Goal: Task Accomplishment & Management: Manage account settings

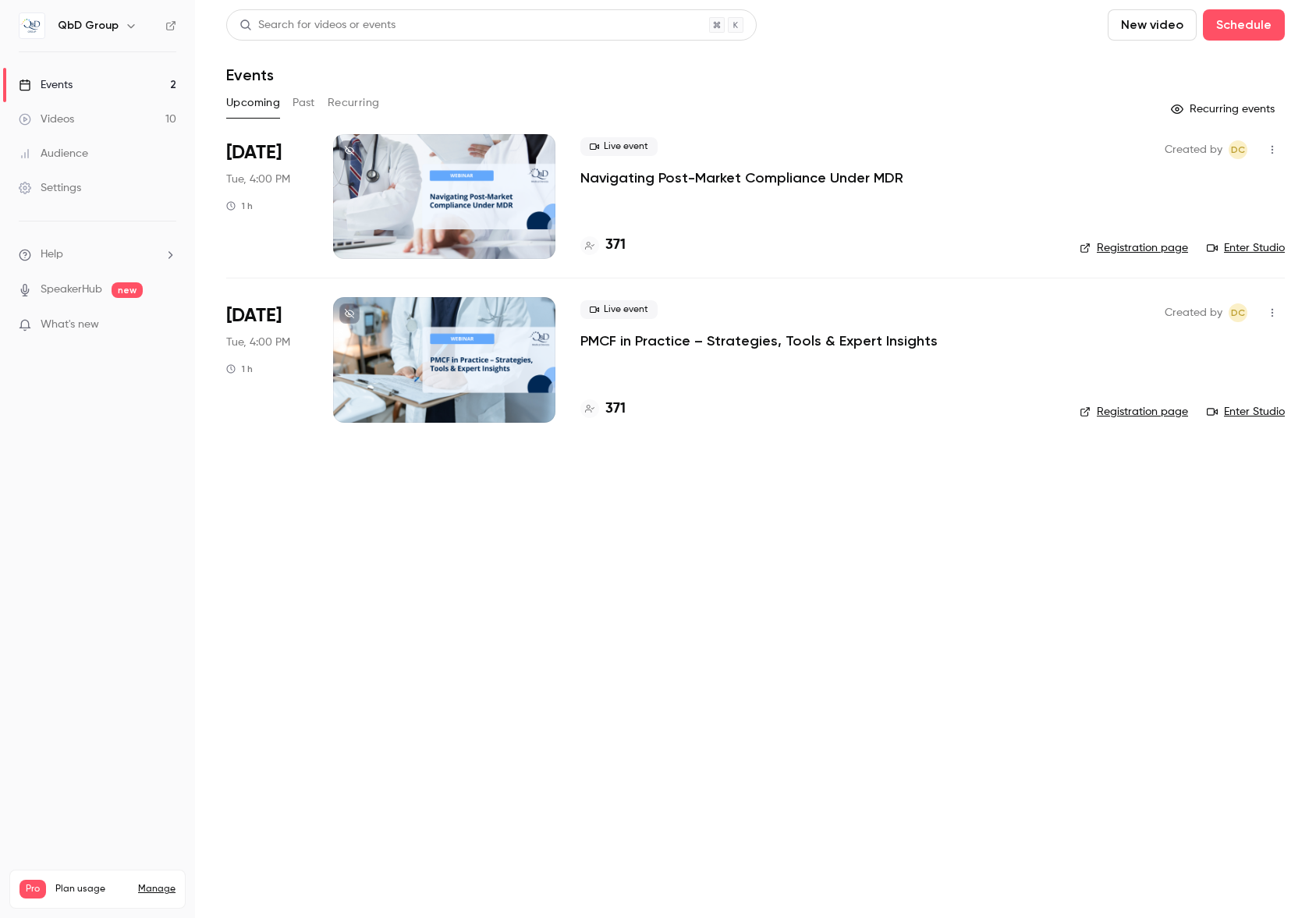
click at [96, 120] on link "Videos 10" at bounding box center [97, 119] width 195 height 34
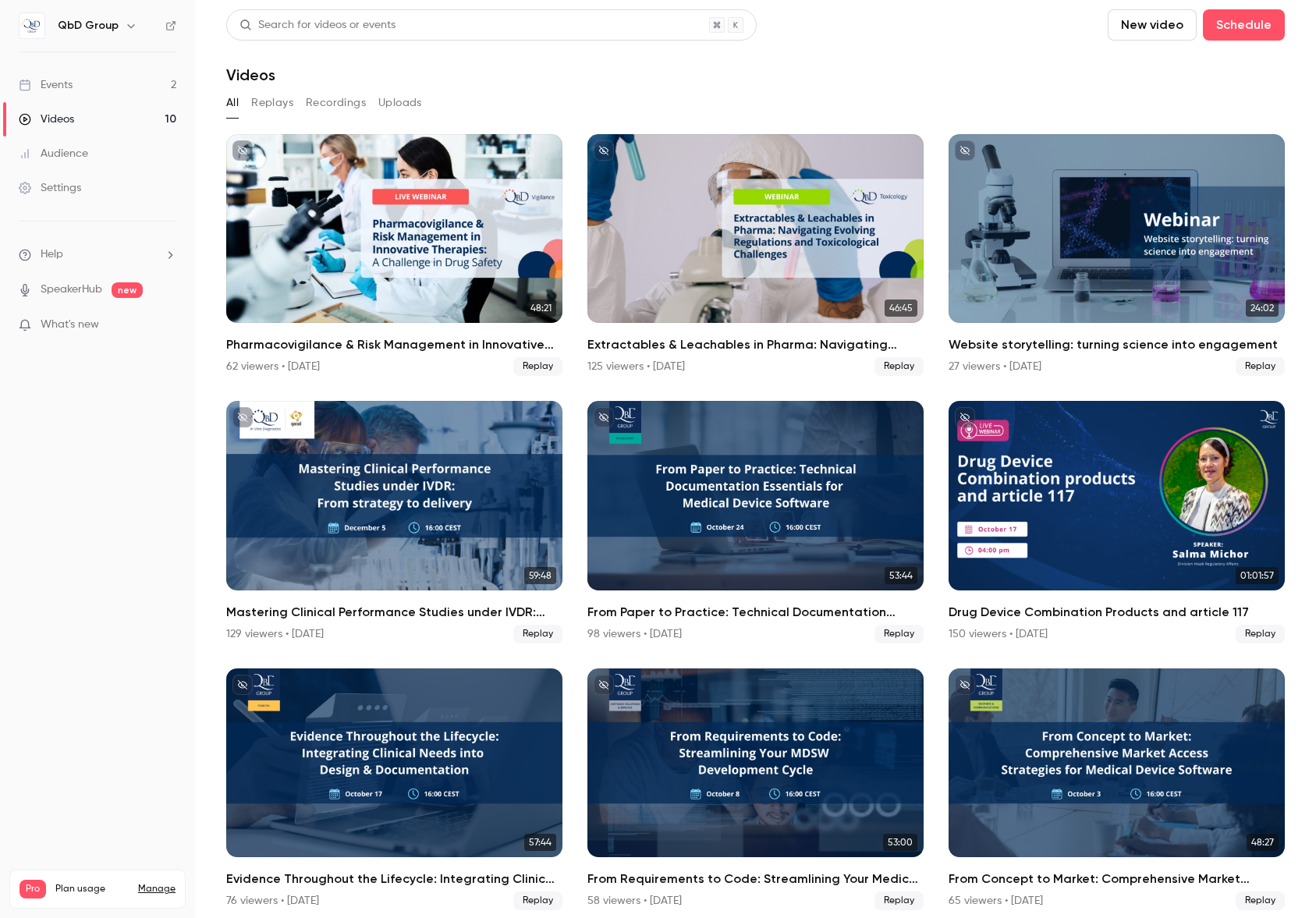
click at [102, 94] on link "Events 2" at bounding box center [97, 85] width 195 height 34
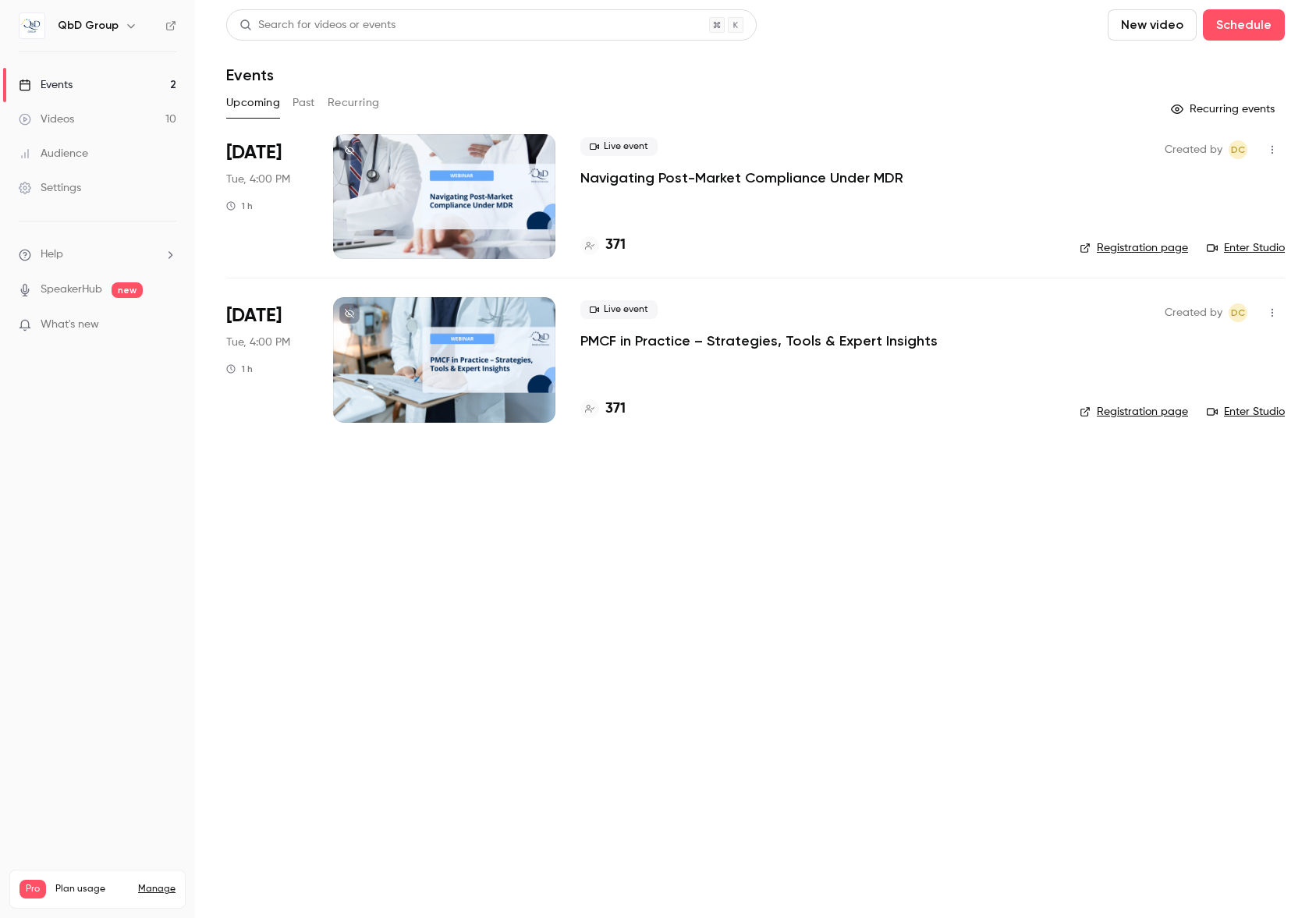
click at [830, 188] on div "Live event Navigating Post-Market Compliance Under MDR 371" at bounding box center [817, 196] width 474 height 125
click at [441, 204] on div at bounding box center [444, 196] width 222 height 125
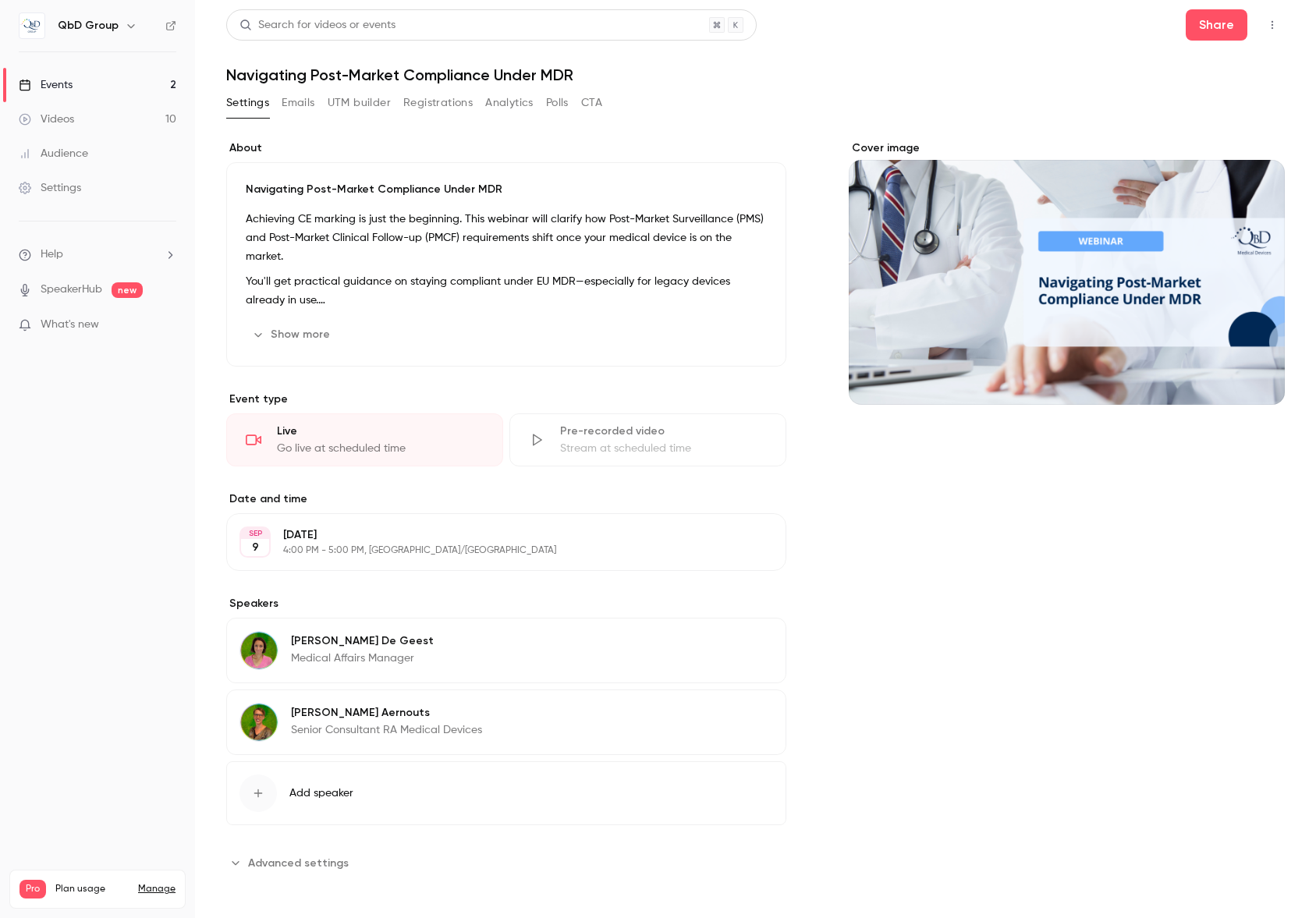
click at [292, 102] on button "Emails" at bounding box center [298, 103] width 33 height 25
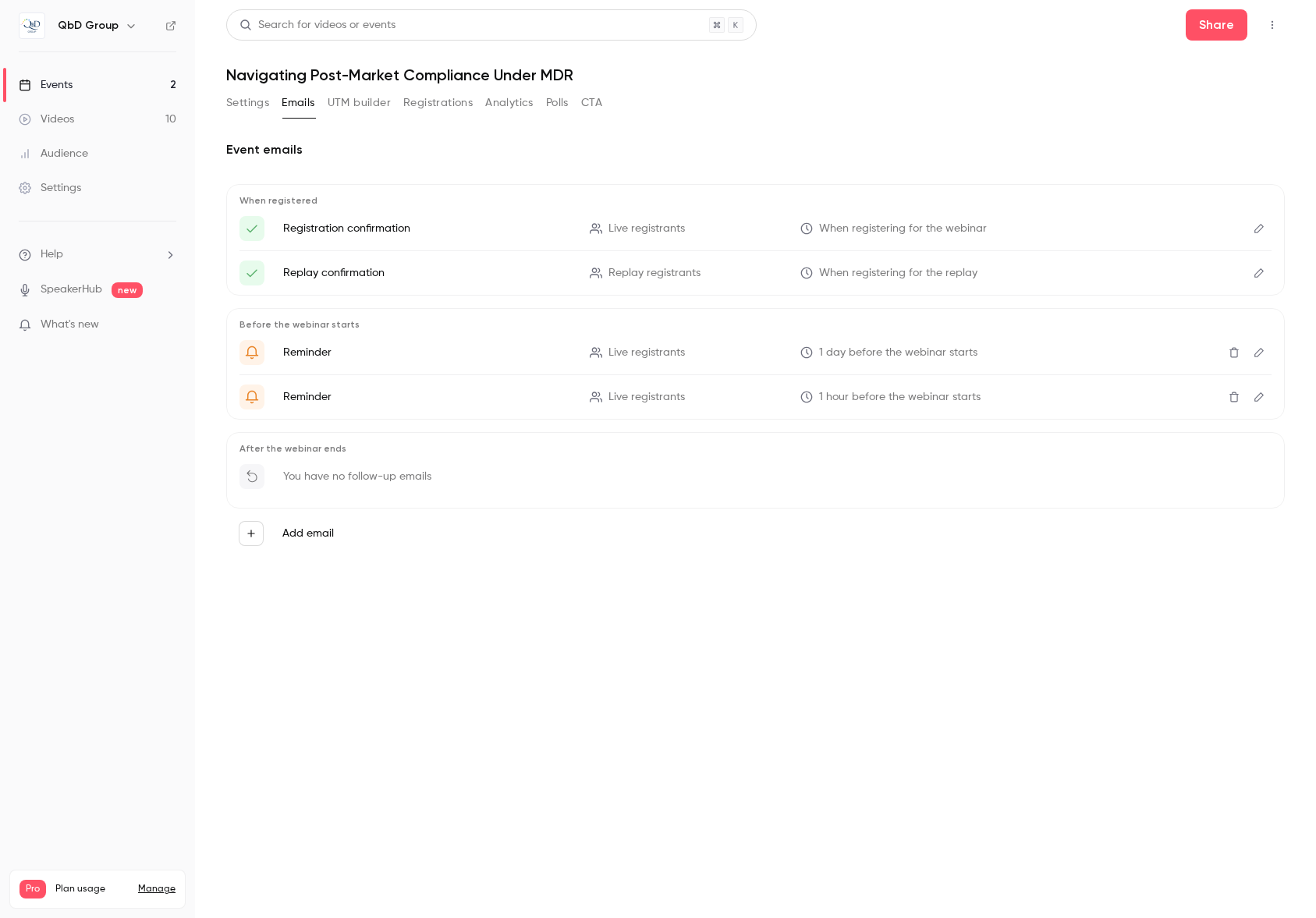
drag, startPoint x: 256, startPoint y: 474, endPoint x: 500, endPoint y: 476, distance: 244.0
click at [256, 474] on icon at bounding box center [252, 477] width 14 height 14
click at [259, 457] on div "After the webinar ends You have no follow-up emails" at bounding box center [755, 471] width 1059 height 77
click at [352, 498] on div "After the webinar ends You have no follow-up emails" at bounding box center [755, 471] width 1059 height 77
click at [246, 530] on icon "button" at bounding box center [251, 533] width 11 height 11
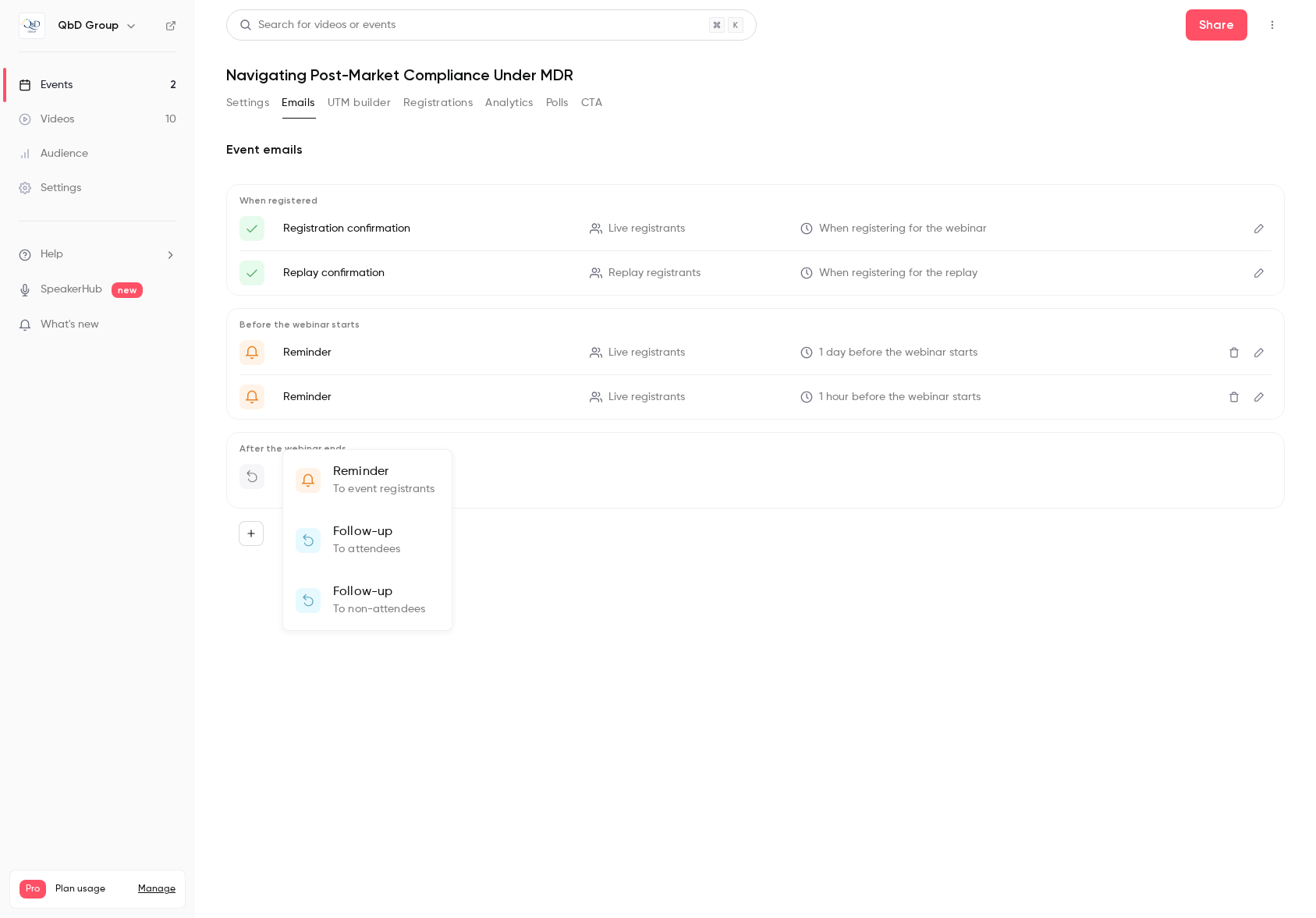
click at [435, 547] on li "Follow-up To attendees" at bounding box center [367, 539] width 169 height 60
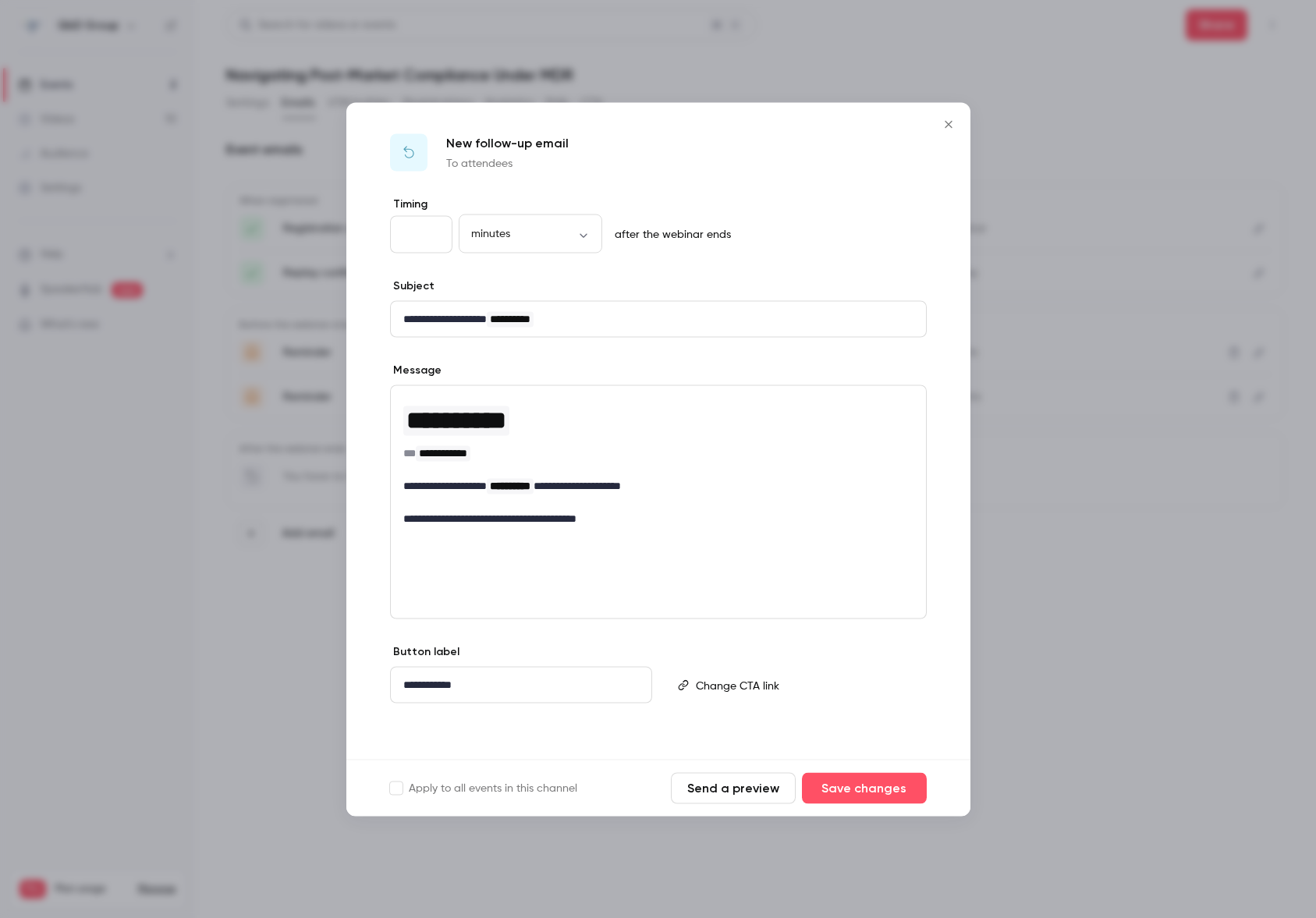
click at [532, 693] on div "**********" at bounding box center [522, 684] width 261 height 35
click at [953, 126] on button "Close" at bounding box center [949, 123] width 31 height 31
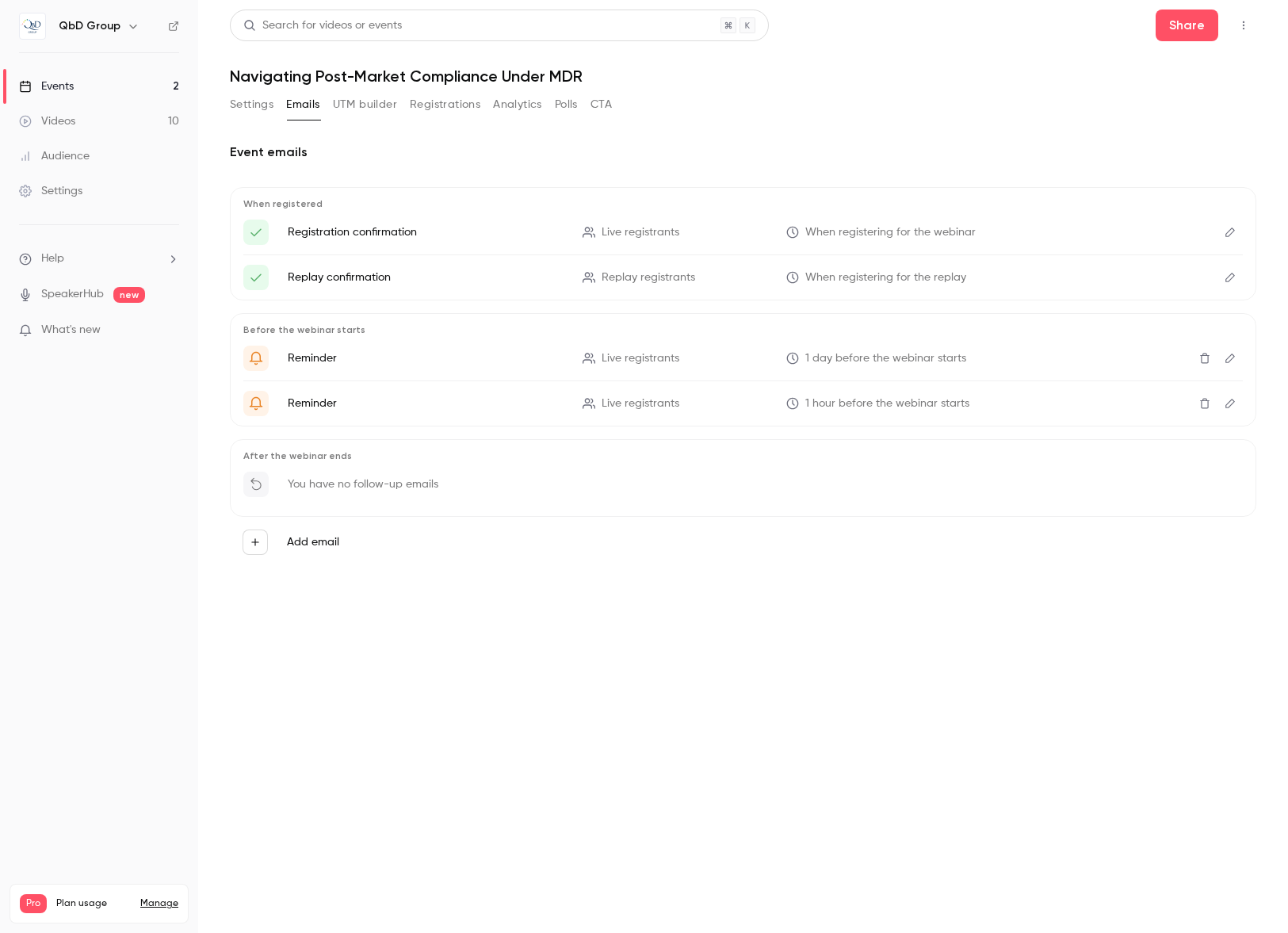
click at [89, 199] on link "Settings" at bounding box center [99, 191] width 198 height 34
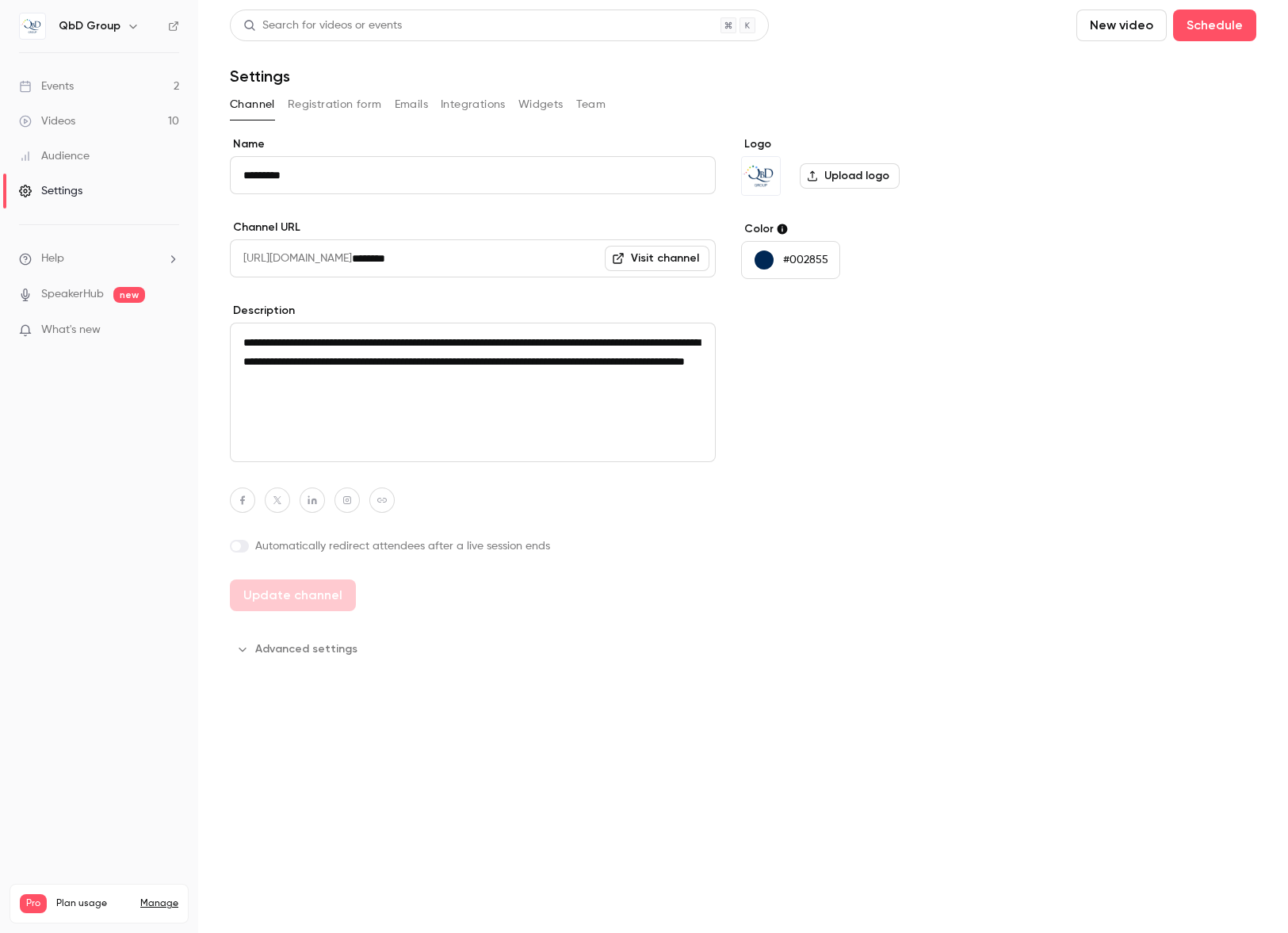
click at [497, 108] on button "Integrations" at bounding box center [474, 104] width 65 height 25
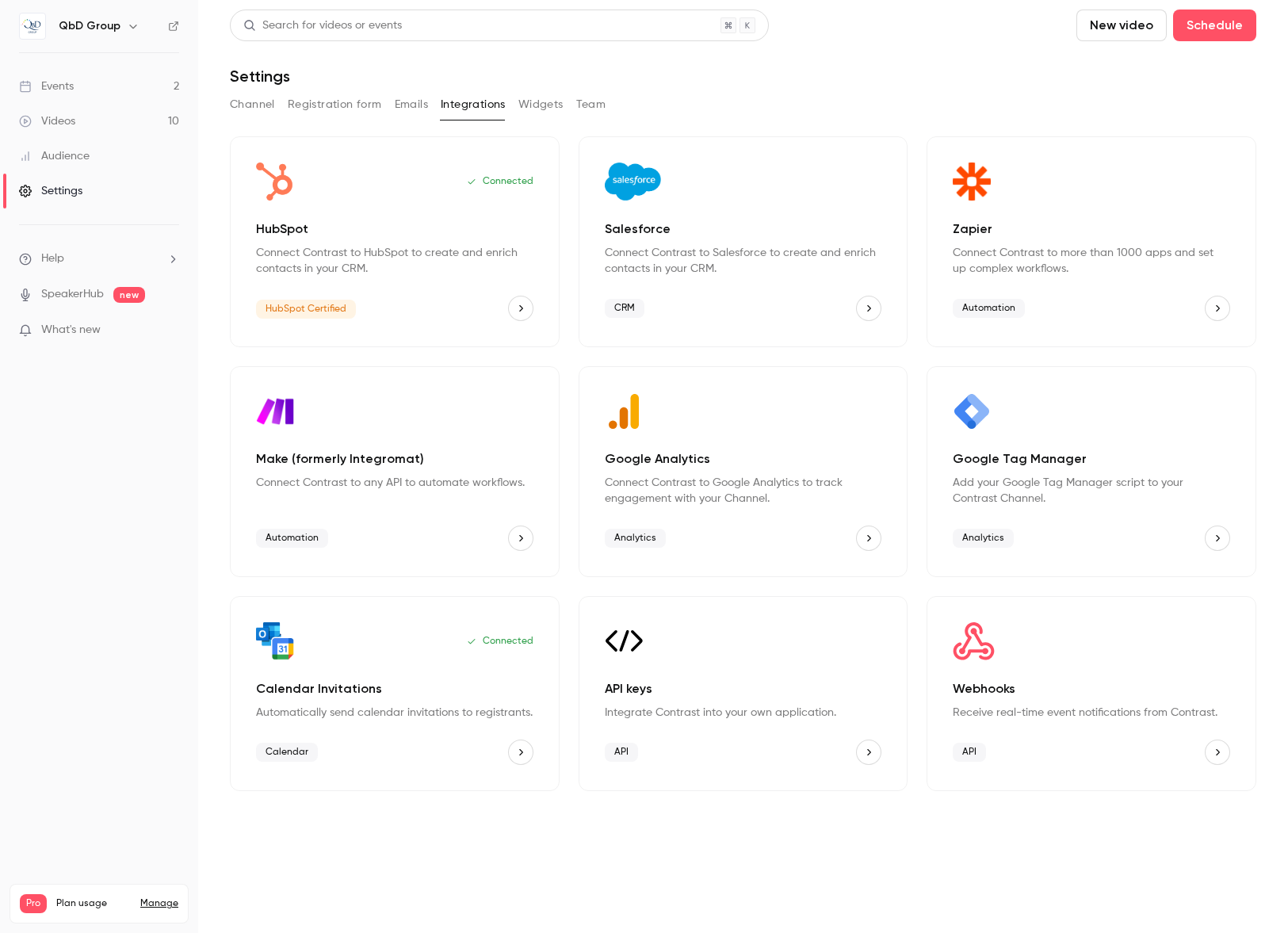
click at [292, 107] on button "Registration form" at bounding box center [335, 104] width 94 height 25
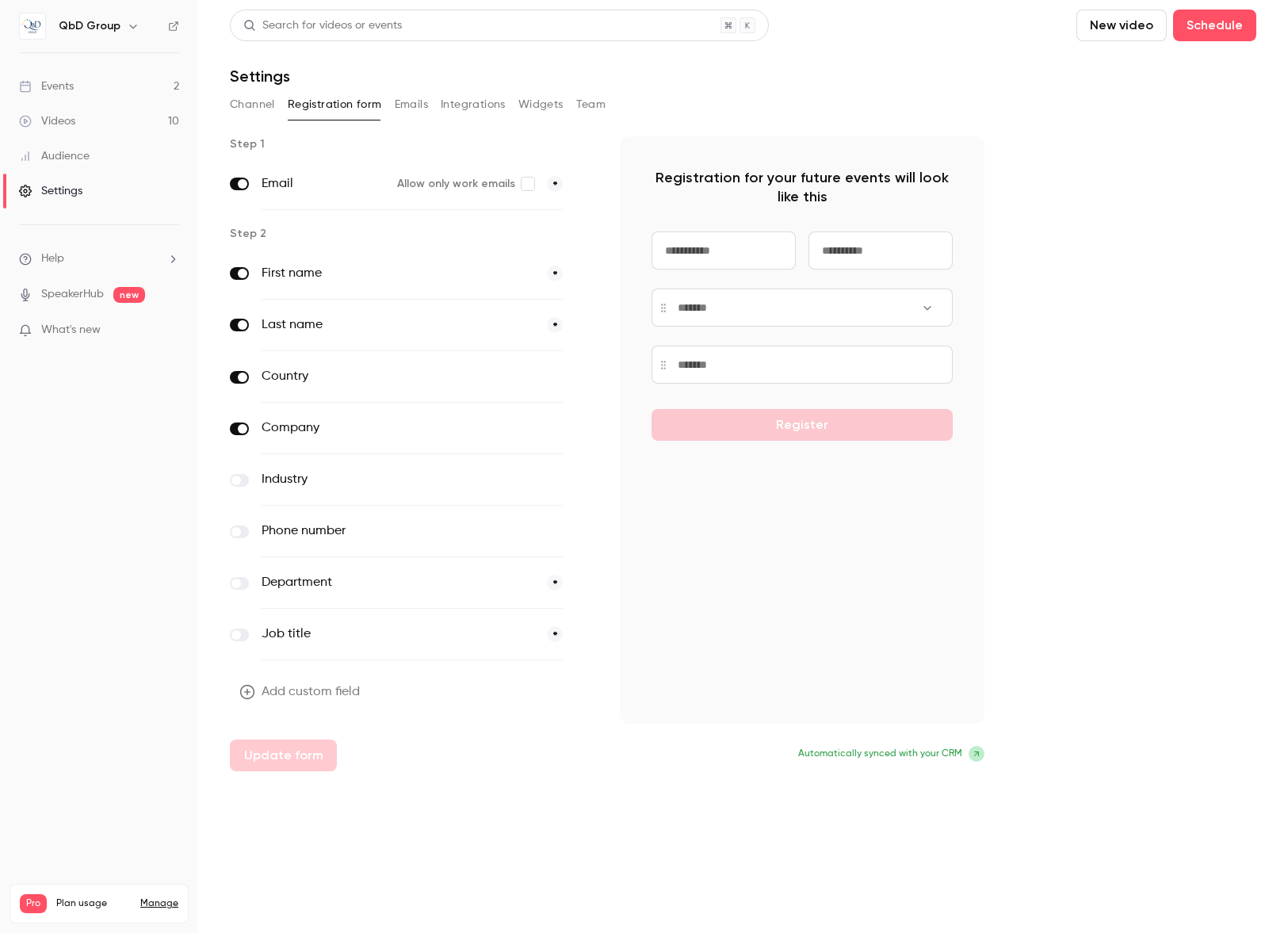
click at [428, 108] on div "Channel Registration form Emails Integrations Widgets Team" at bounding box center [742, 104] width 1027 height 25
click at [396, 107] on button "Emails" at bounding box center [411, 104] width 34 height 25
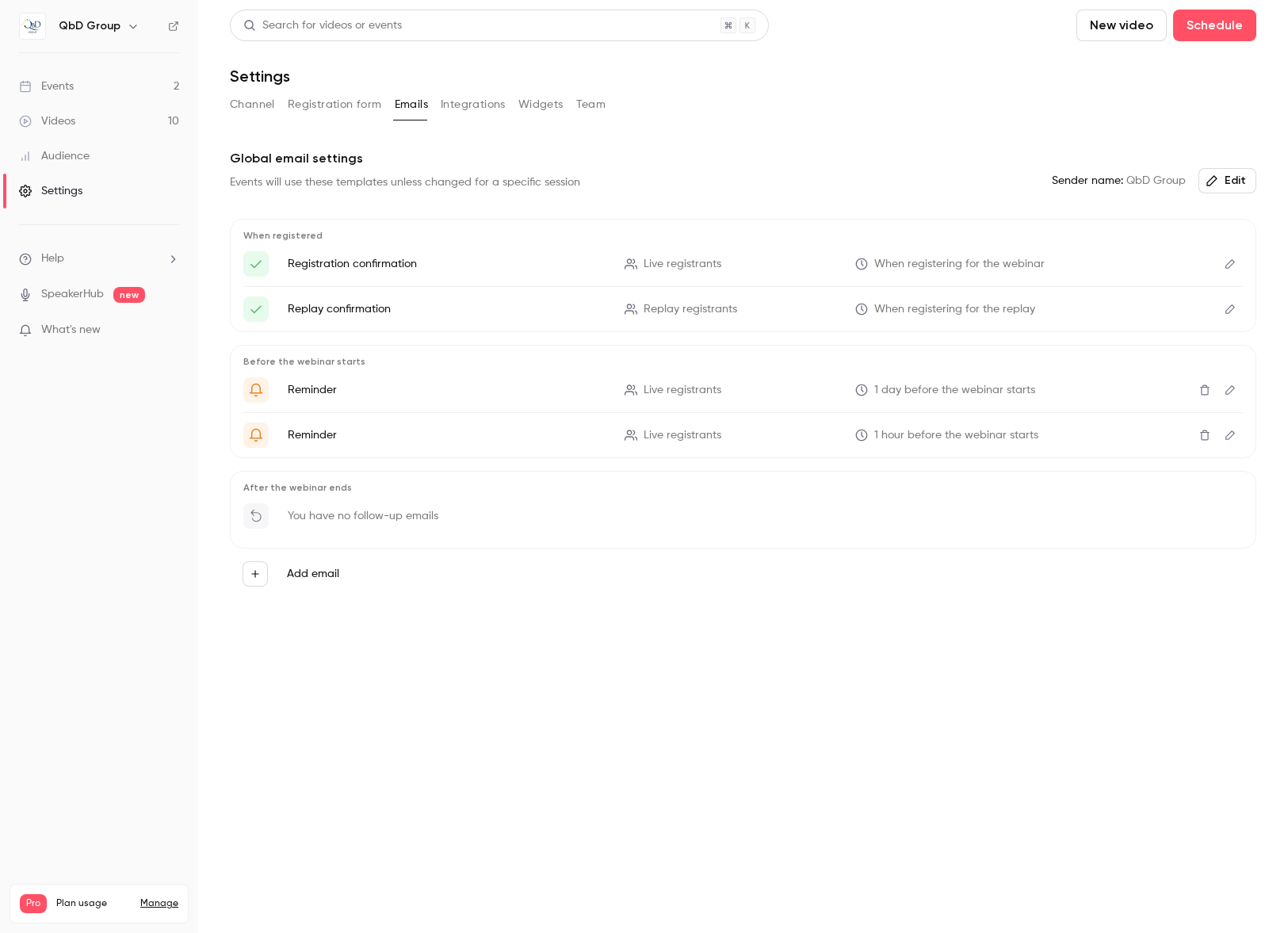
click at [589, 103] on button "Team" at bounding box center [591, 104] width 30 height 25
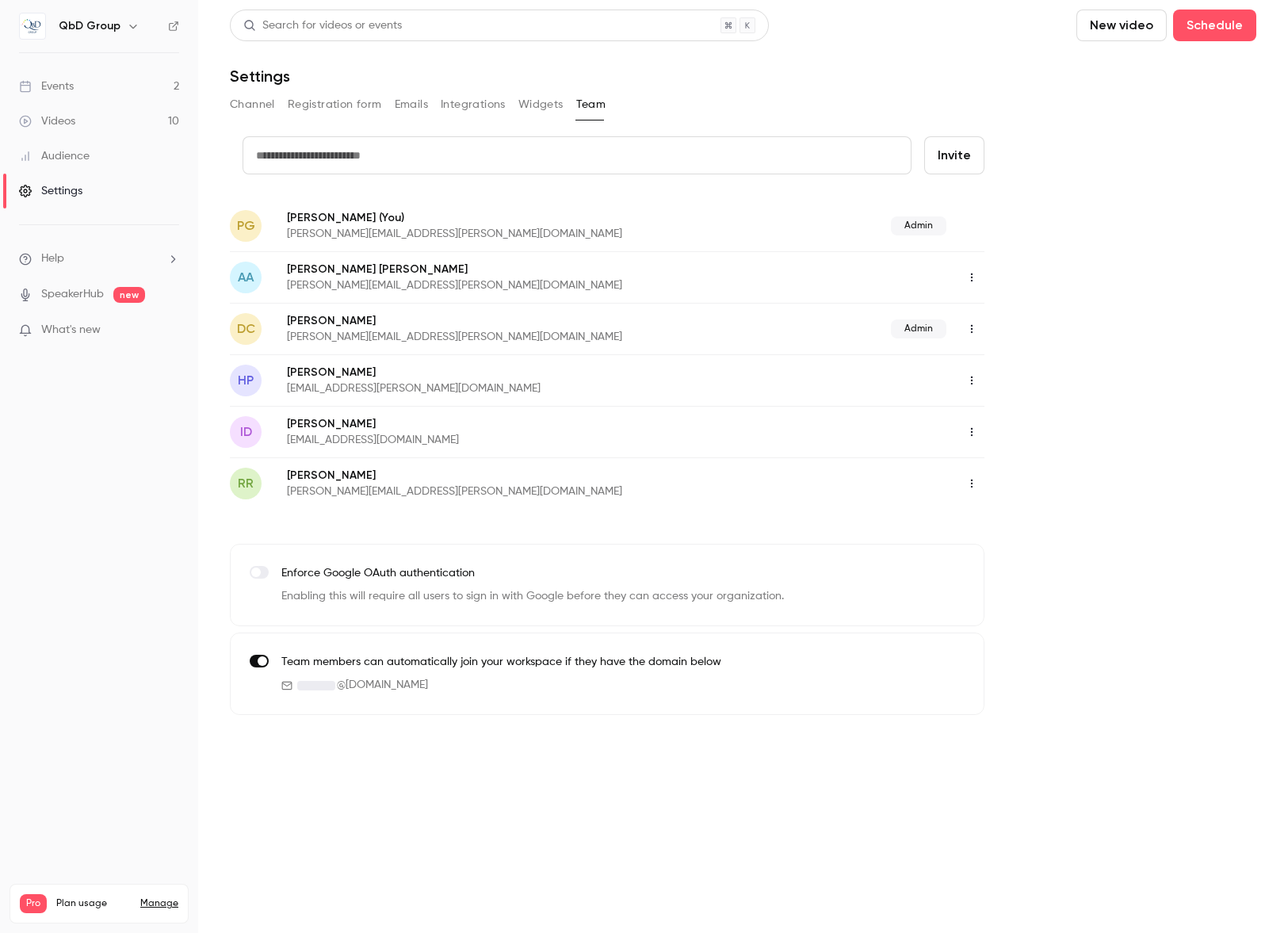
click at [529, 106] on button "Widgets" at bounding box center [541, 104] width 45 height 25
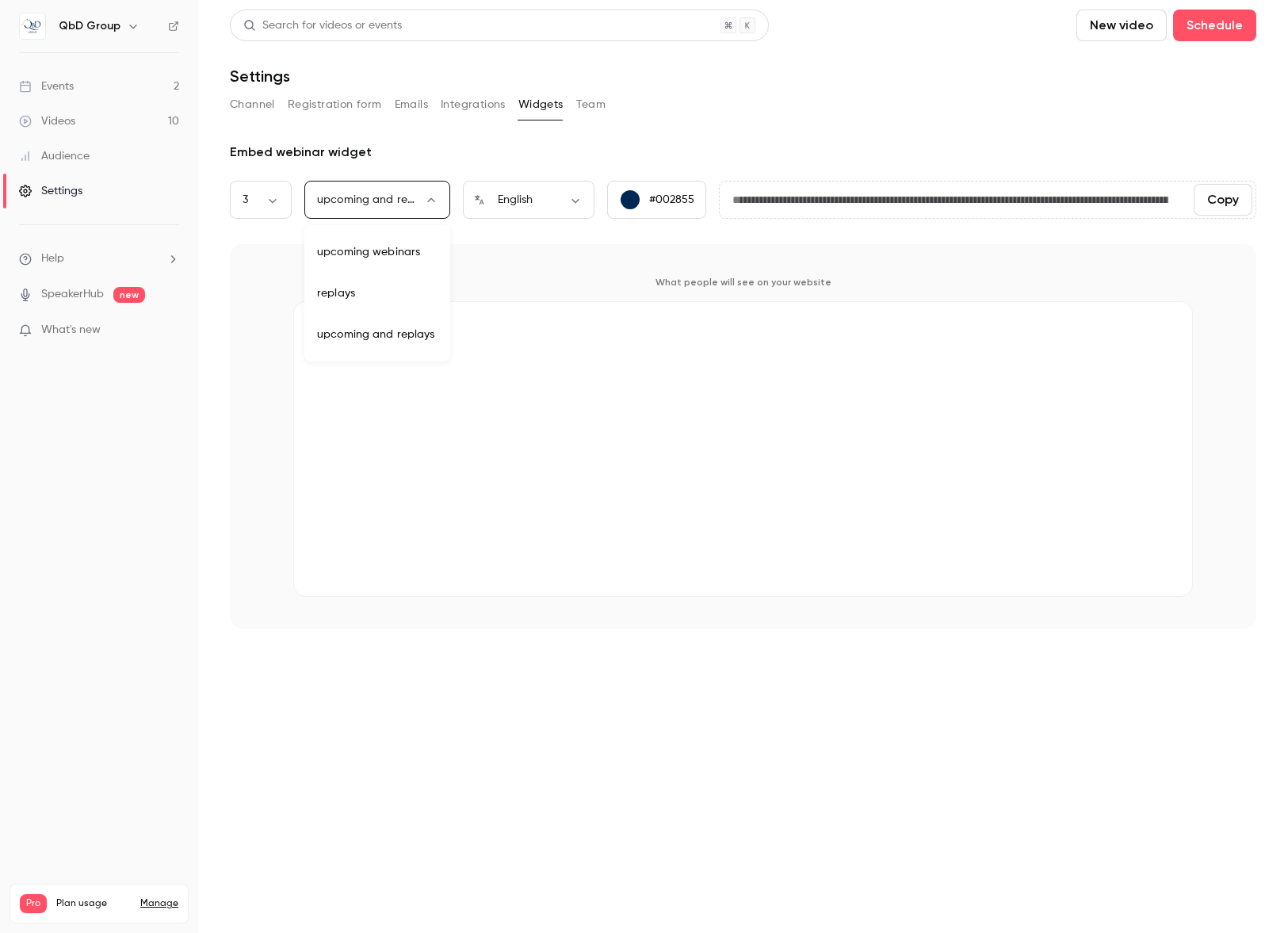
click at [385, 202] on body "**********" at bounding box center [644, 466] width 1288 height 933
click at [404, 129] on div at bounding box center [644, 466] width 1288 height 933
click at [491, 111] on button "Integrations" at bounding box center [474, 104] width 65 height 25
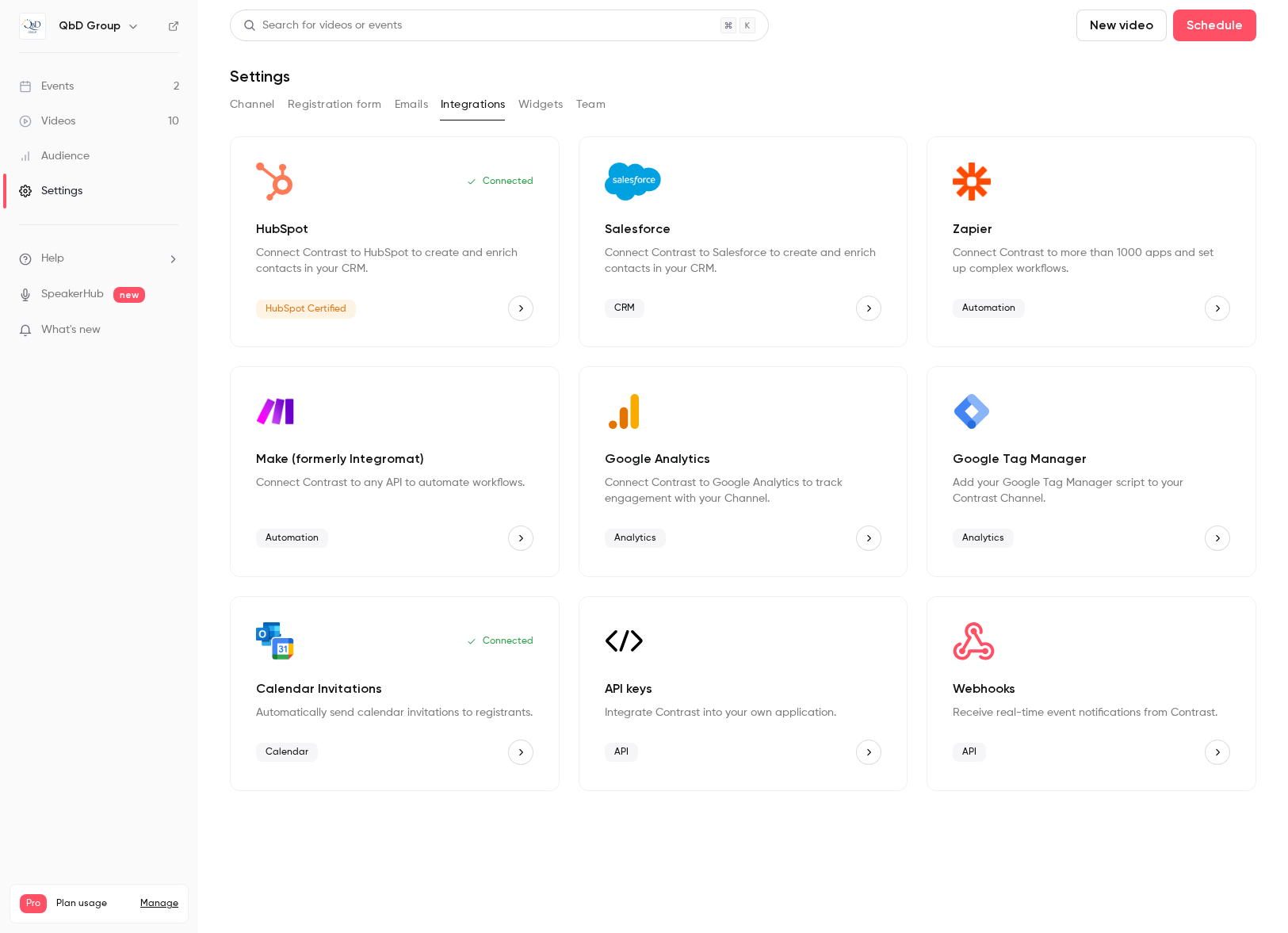
click at [373, 111] on button "Registration form" at bounding box center [335, 104] width 94 height 25
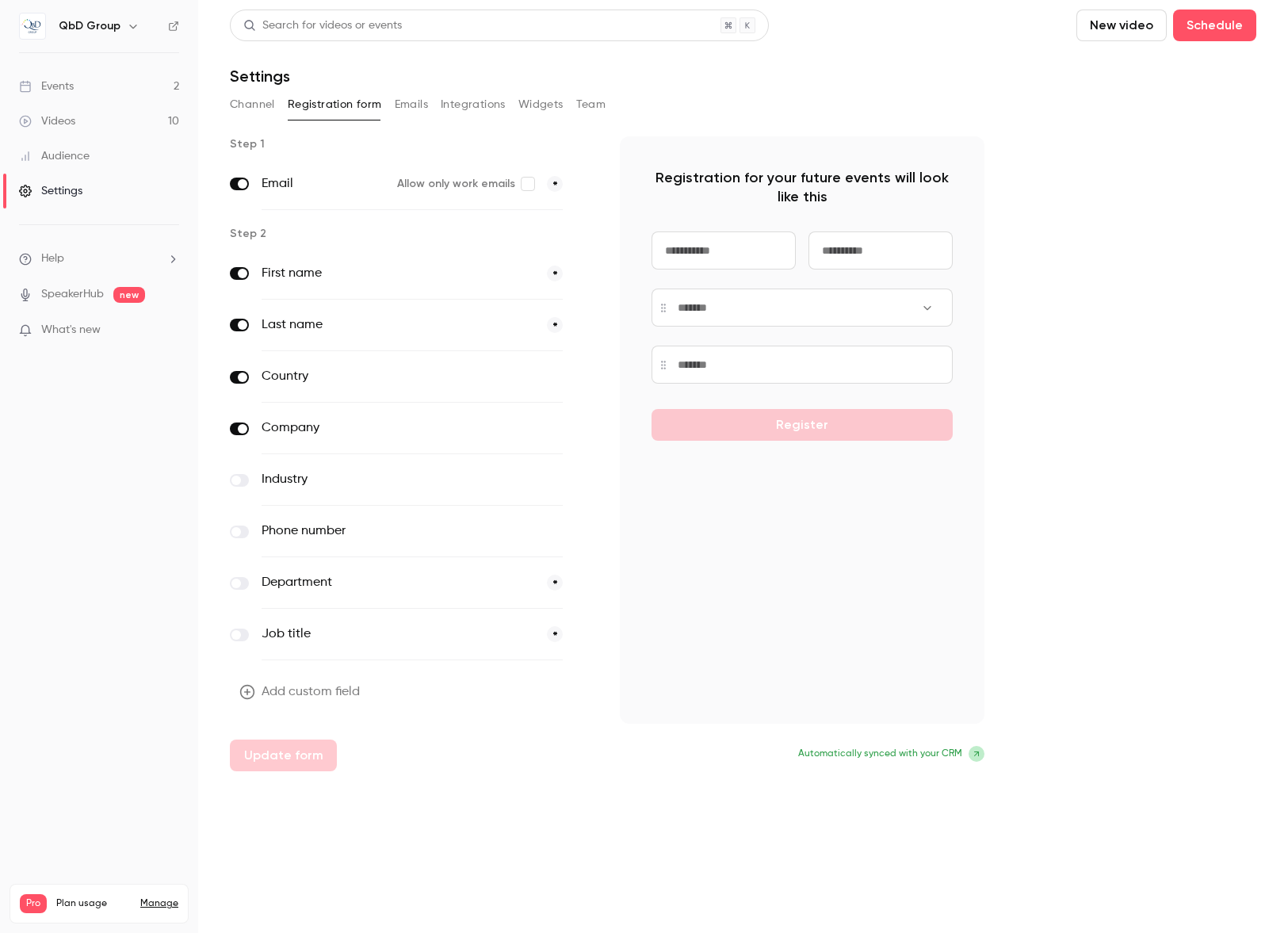
click at [406, 103] on button "Emails" at bounding box center [411, 104] width 34 height 25
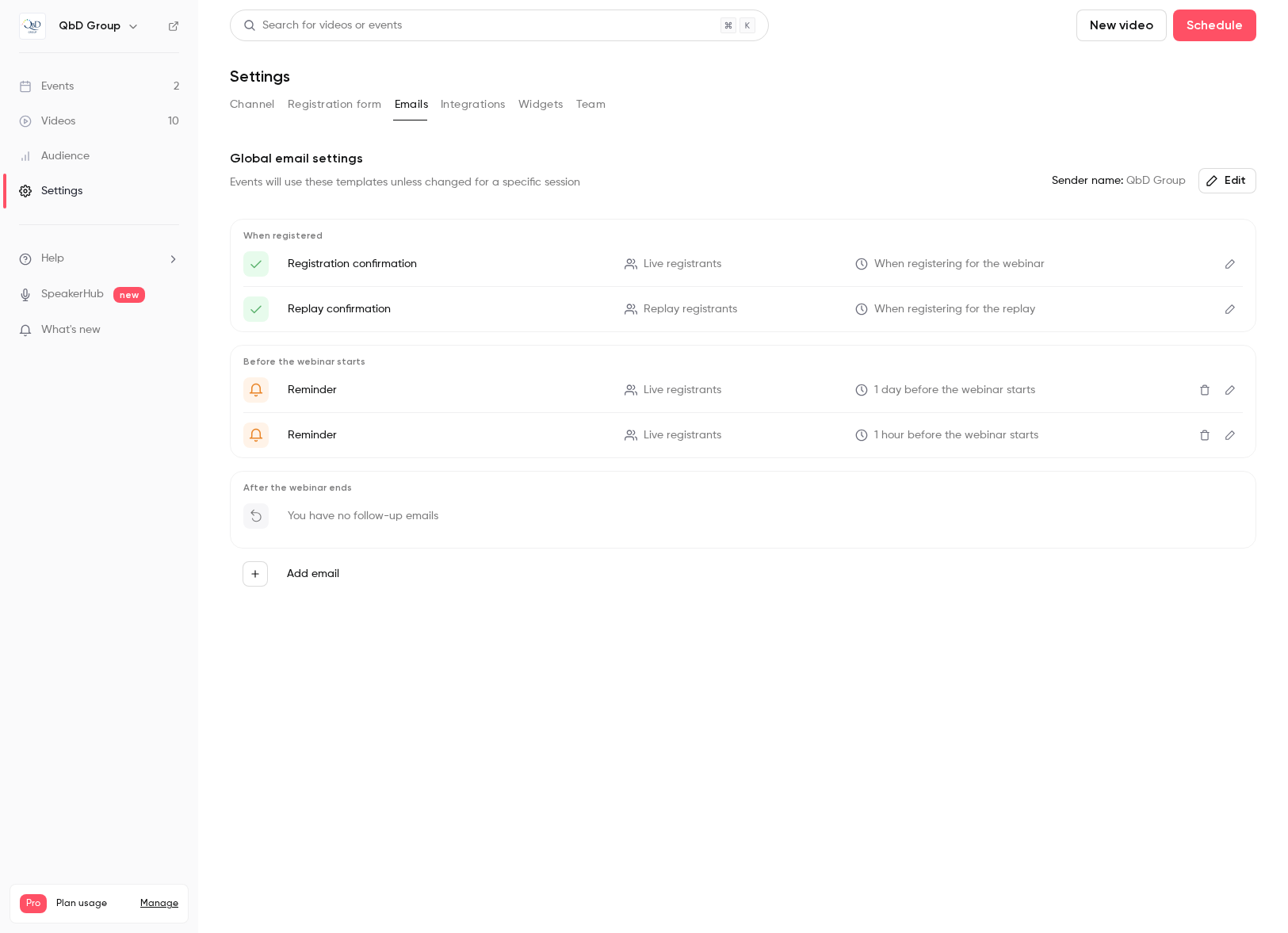
click at [494, 107] on button "Integrations" at bounding box center [474, 104] width 65 height 25
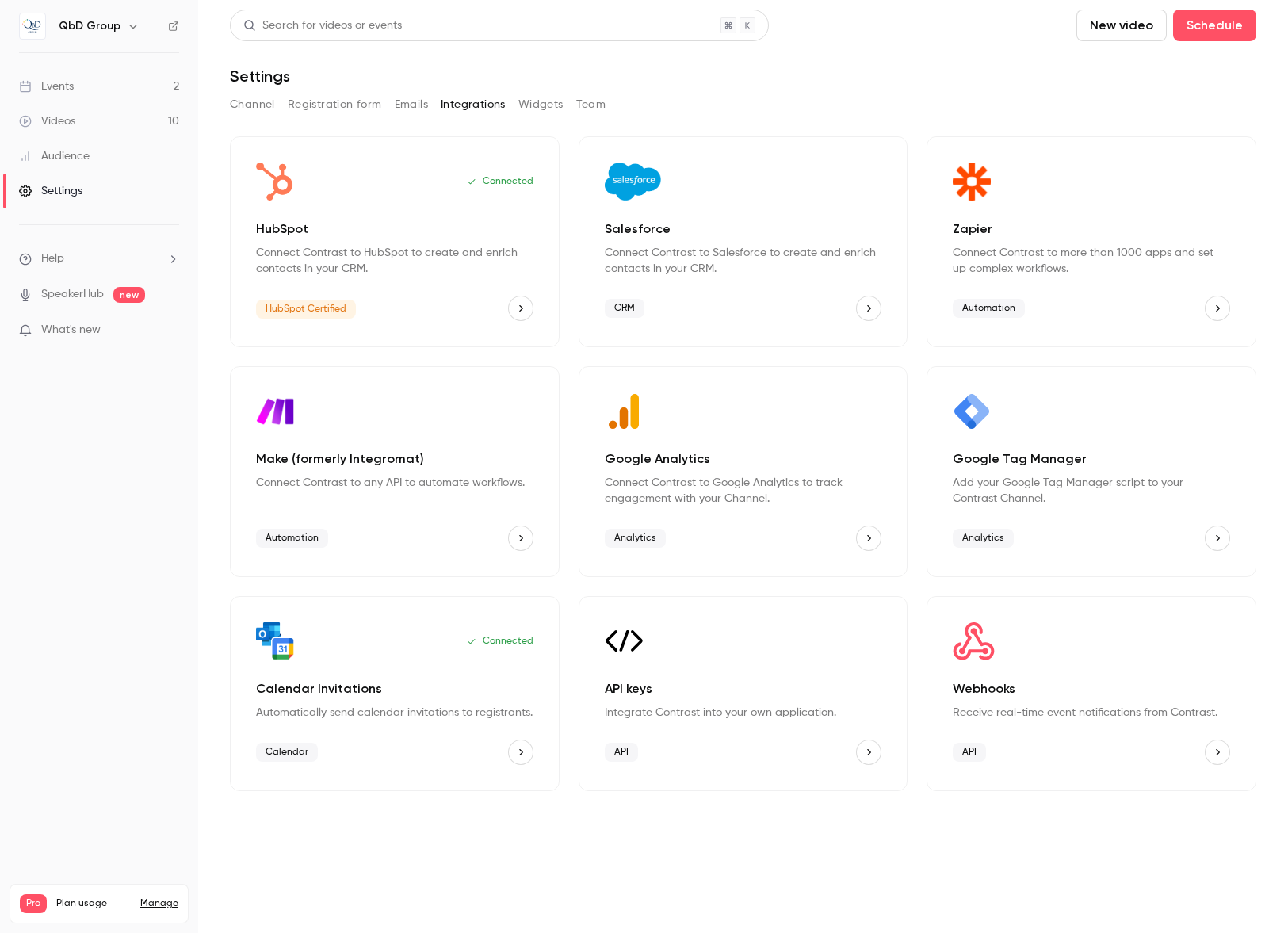
click at [235, 99] on button "Channel" at bounding box center [252, 104] width 45 height 25
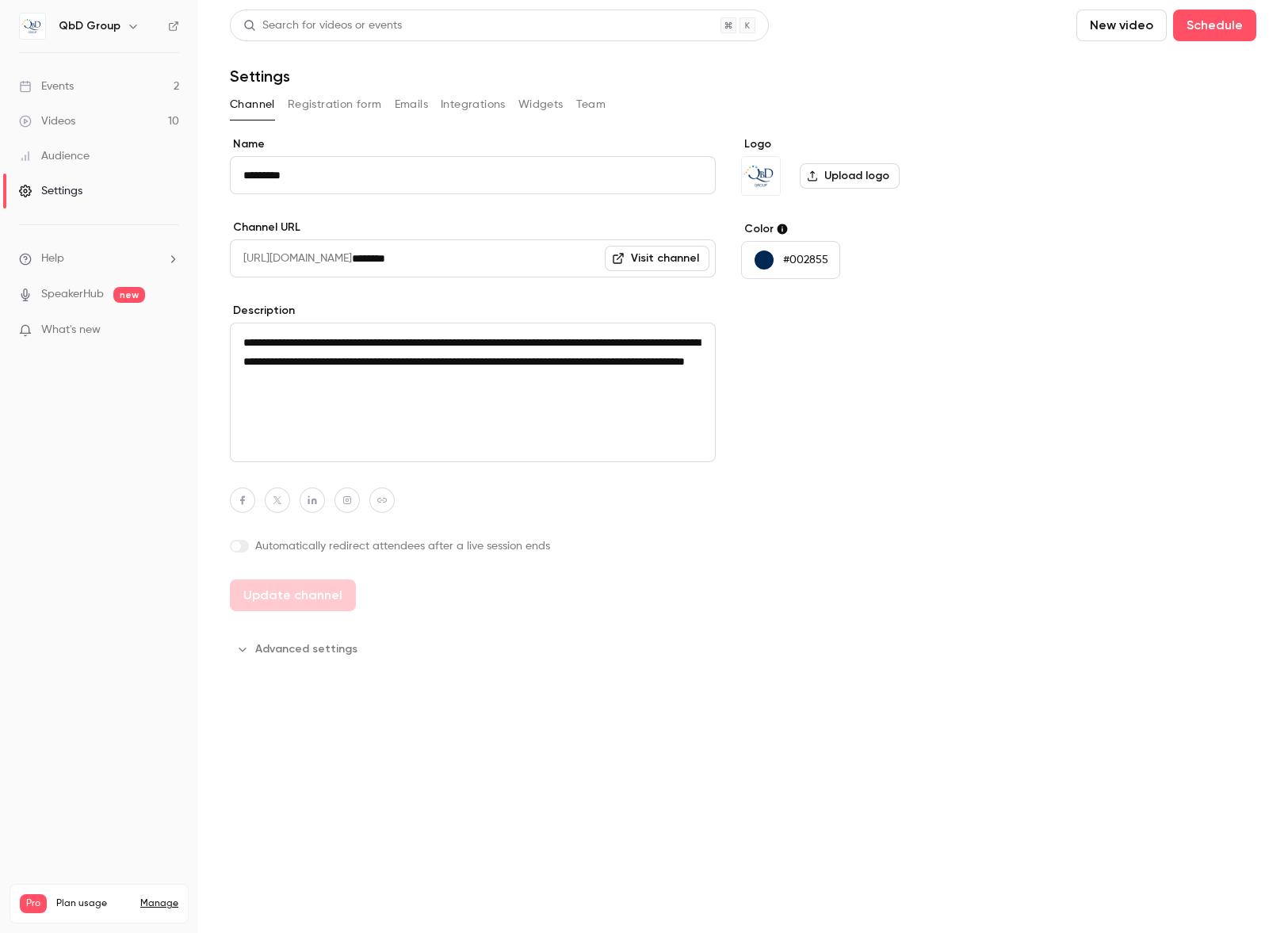
click at [1055, 113] on div "Channel Registration form Emails Integrations Widgets Team" at bounding box center [742, 107] width 1027 height 32
click at [810, 475] on div "Logo Upload logo Color #002855" at bounding box center [863, 373] width 243 height 475
